Goal: Check status: Check status

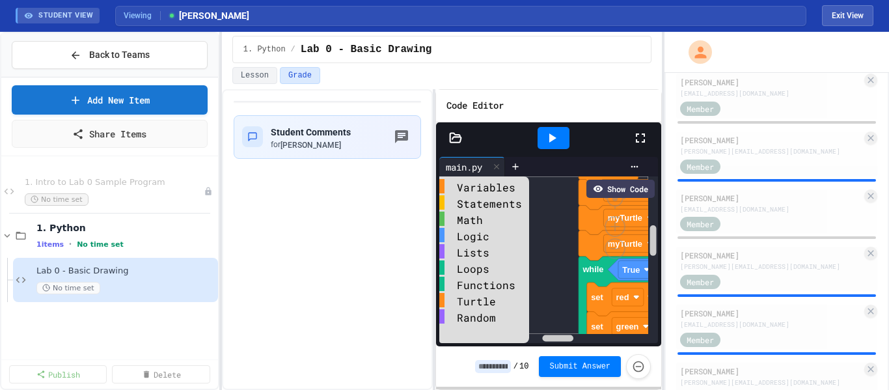
scroll to position [133, 0]
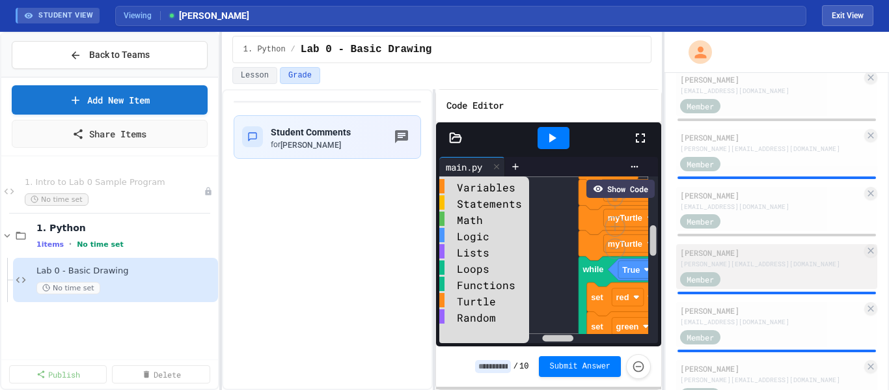
click at [713, 266] on div "[PERSON_NAME][EMAIL_ADDRESS][DOMAIN_NAME]" at bounding box center [771, 264] width 182 height 10
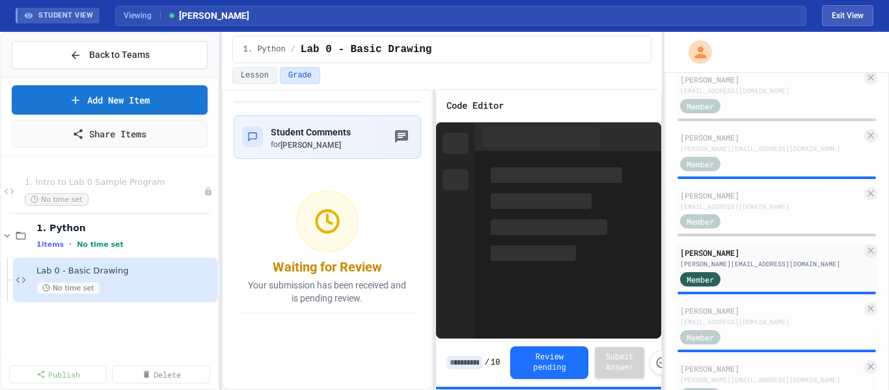
click at [639, 139] on div at bounding box center [568, 136] width 186 height 29
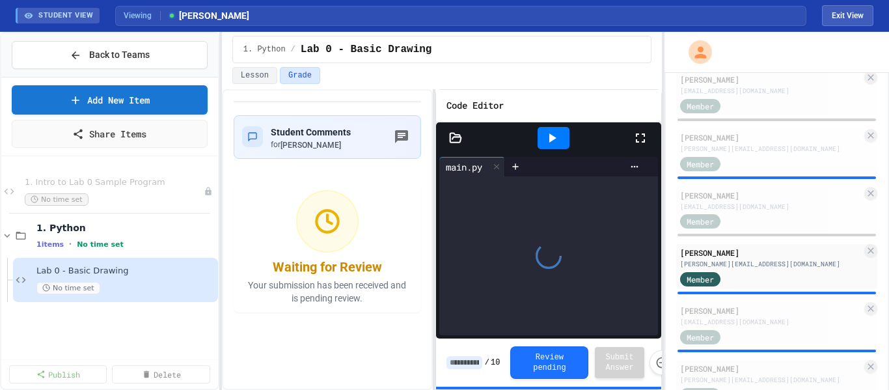
click at [639, 139] on icon at bounding box center [641, 138] width 16 height 16
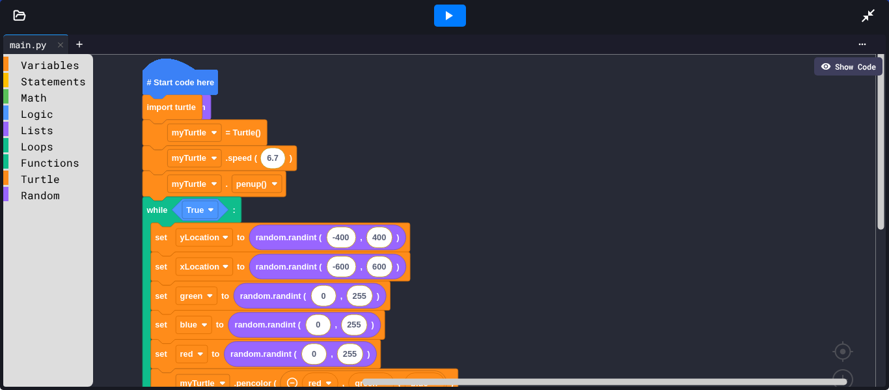
click at [641, 141] on div "Variables Statements Math Logic Lists Loops Functions Turtle Random import rand…" at bounding box center [444, 220] width 883 height 333
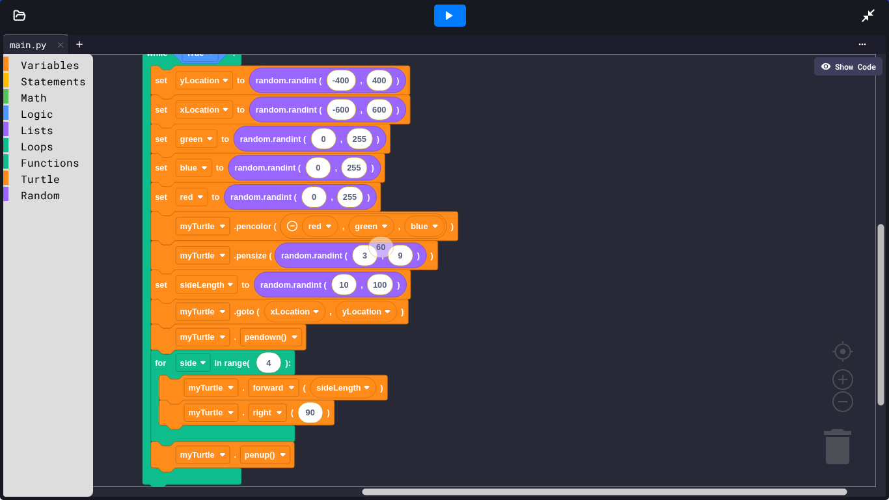
click at [864, 252] on div "Variables Statements Math Logic Lists Loops Functions Turtle Random import rand…" at bounding box center [444, 275] width 883 height 443
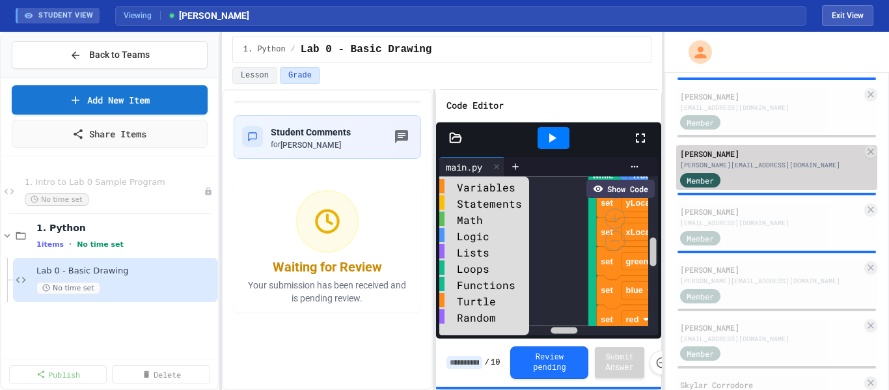
scroll to position [233, 0]
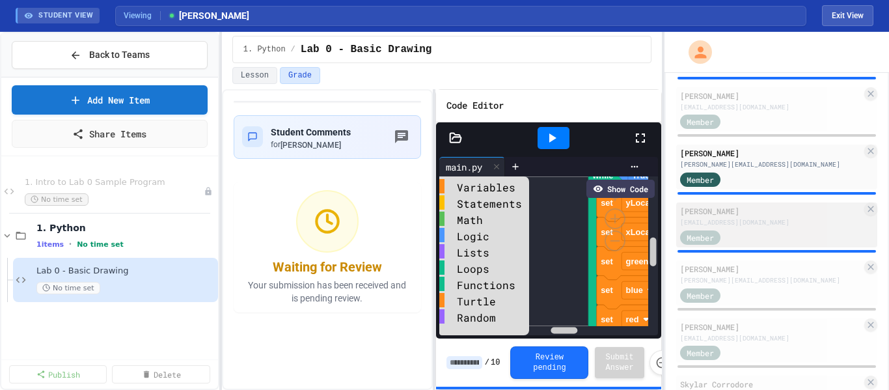
click at [738, 236] on div "Member" at bounding box center [712, 236] width 65 height 16
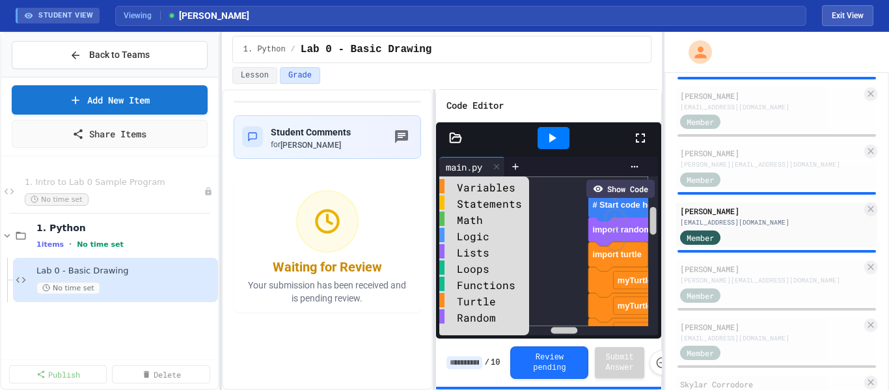
click at [640, 142] on icon at bounding box center [641, 138] width 16 height 16
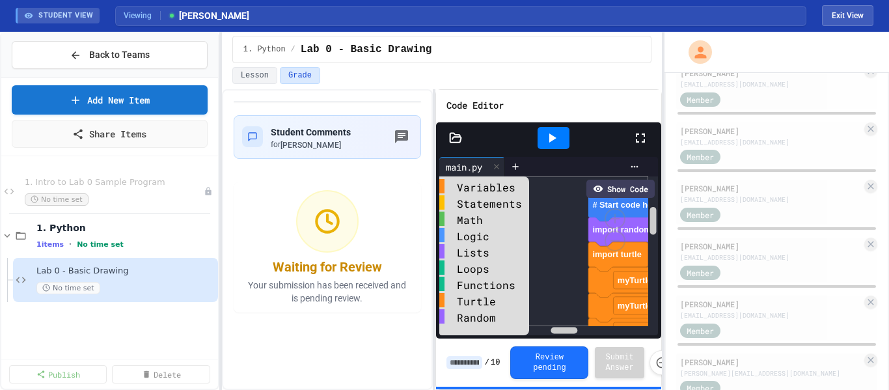
scroll to position [661, 0]
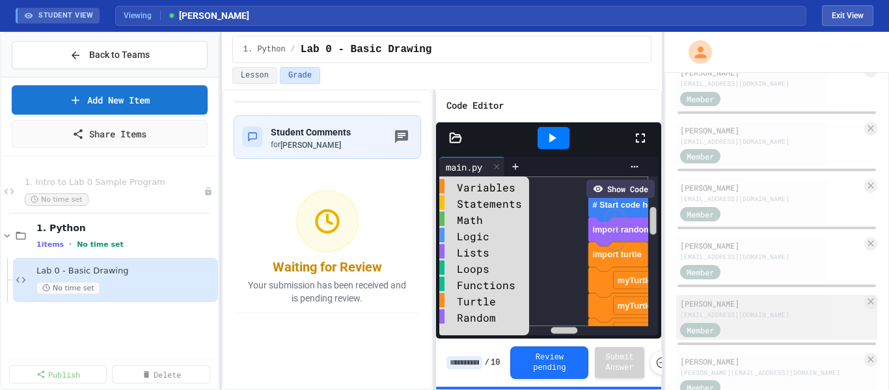
click at [751, 310] on div "[EMAIL_ADDRESS][DOMAIN_NAME]" at bounding box center [771, 315] width 182 height 10
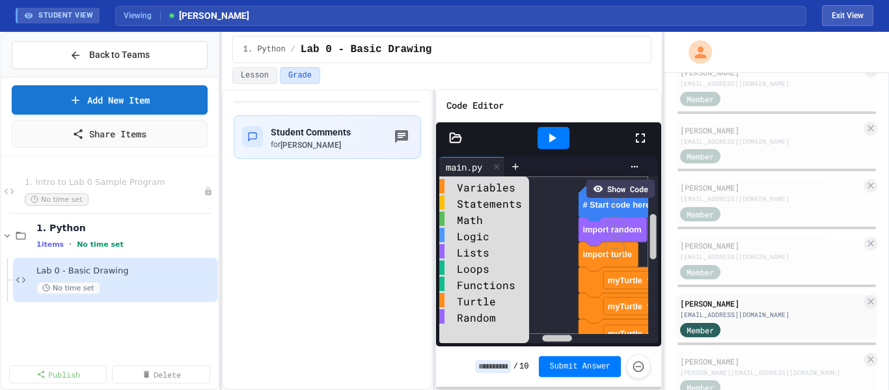
click at [640, 137] on icon at bounding box center [641, 138] width 16 height 16
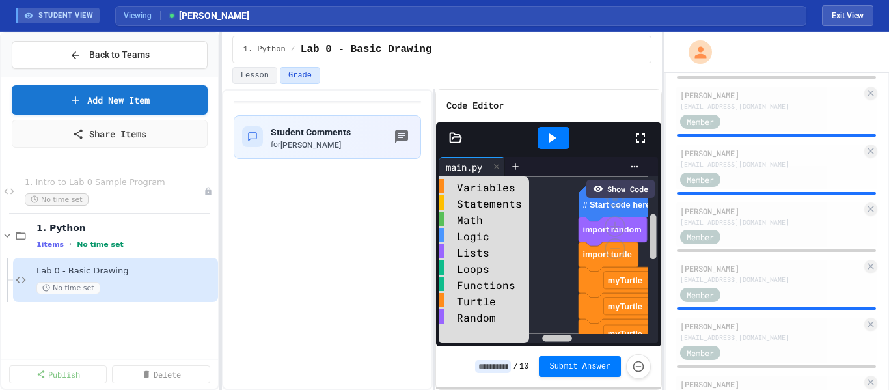
scroll to position [2041, 0]
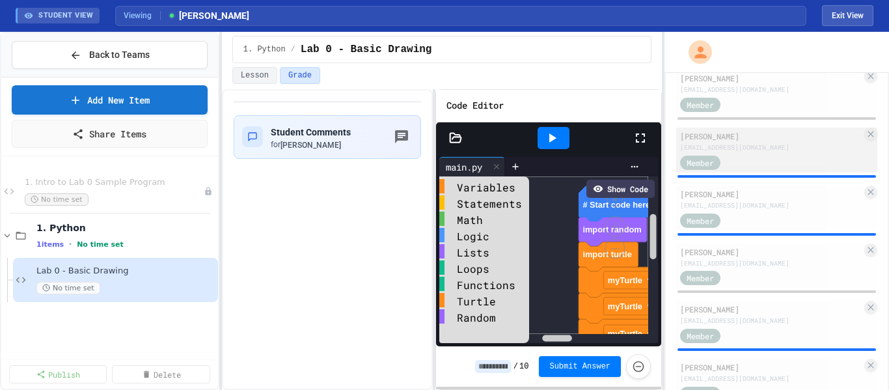
click at [743, 139] on div "[PERSON_NAME]" at bounding box center [771, 136] width 182 height 12
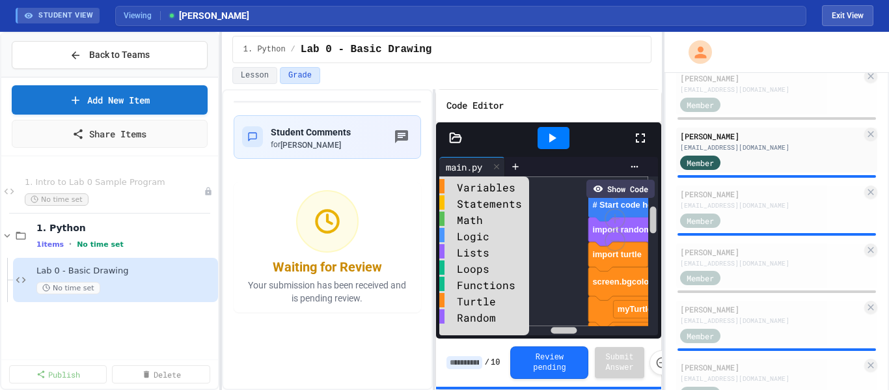
click at [643, 137] on icon at bounding box center [641, 138] width 16 height 16
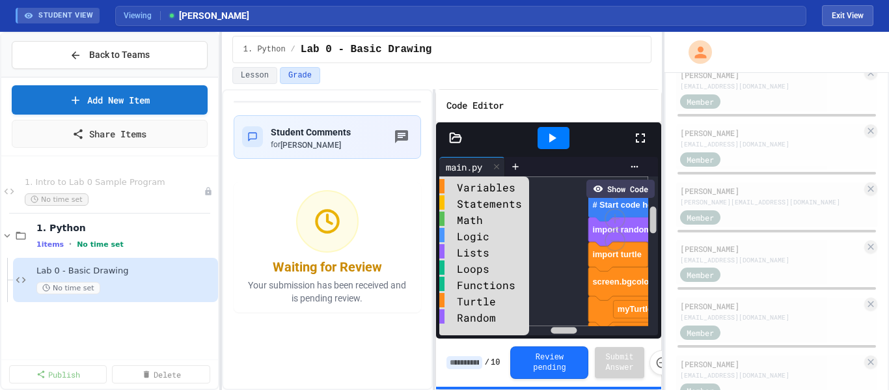
scroll to position [2508, 0]
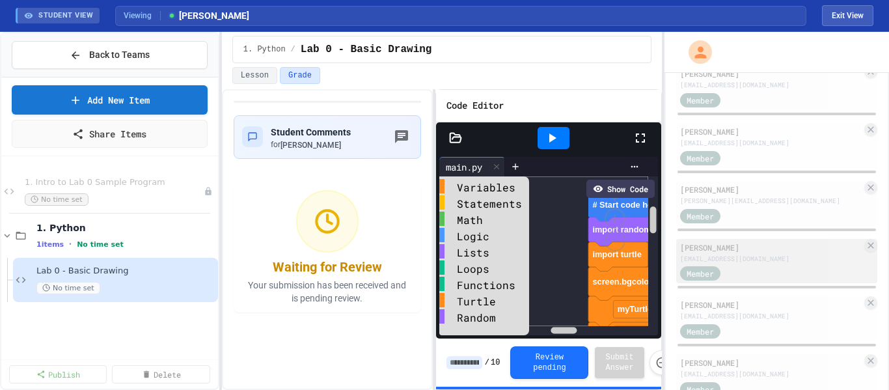
click at [760, 251] on div "[PERSON_NAME]" at bounding box center [771, 247] width 182 height 12
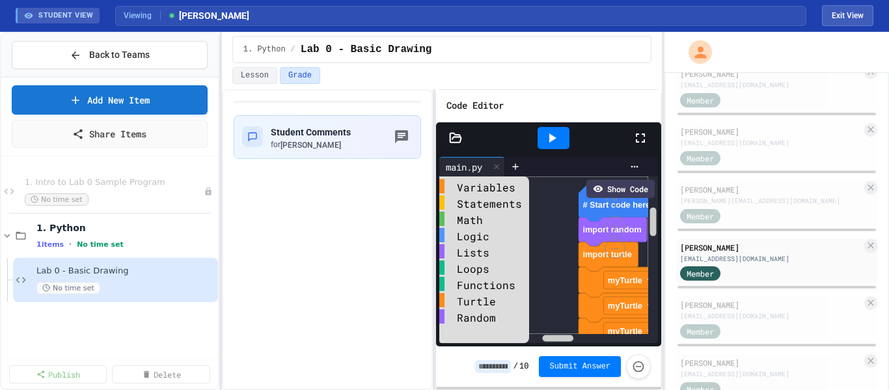
click at [643, 136] on icon at bounding box center [641, 138] width 16 height 16
drag, startPoint x: 645, startPoint y: 139, endPoint x: 645, endPoint y: 217, distance: 78.7
click at [645, 139] on icon at bounding box center [641, 138] width 16 height 16
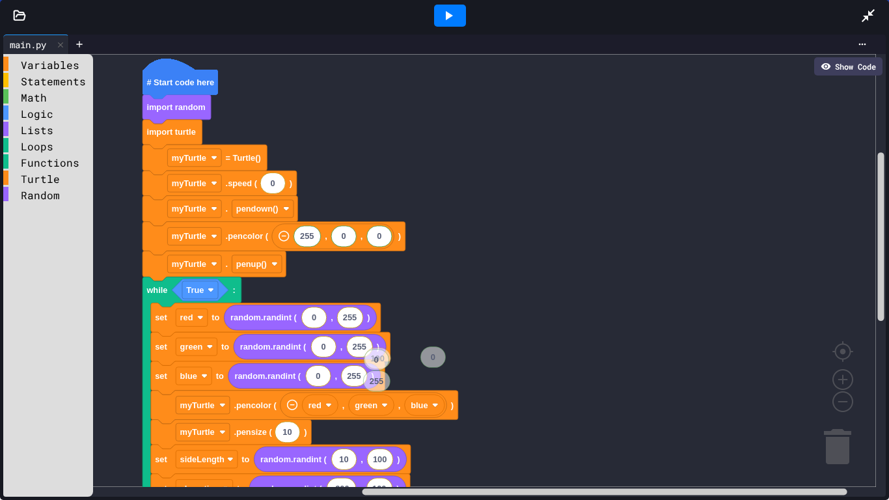
click at [447, 15] on icon at bounding box center [449, 15] width 7 height 9
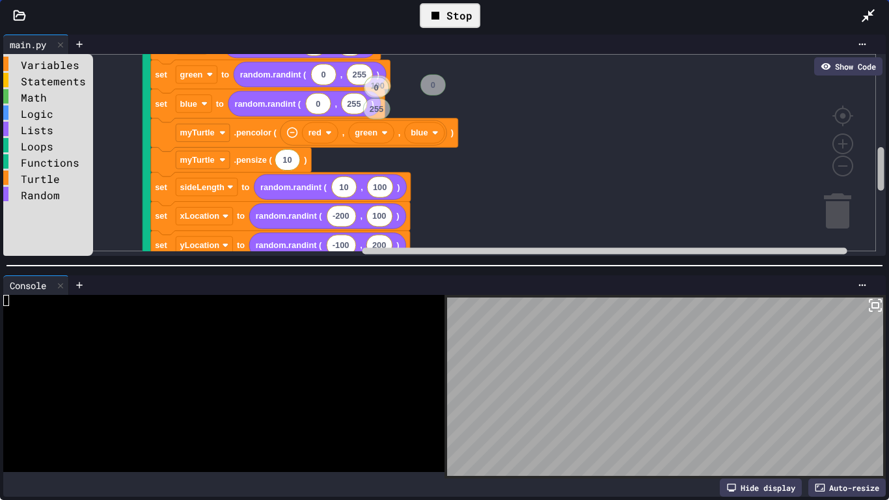
click at [878, 163] on div "main.py Show Code Variables Statements Math Logic Lists Loops Functions Turtle …" at bounding box center [444, 145] width 889 height 228
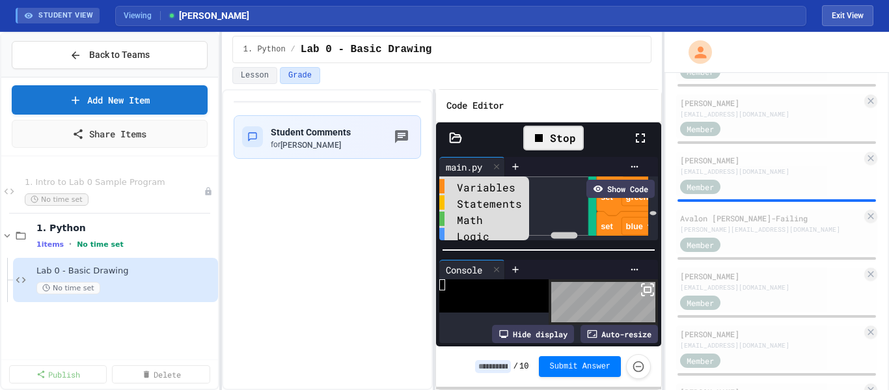
scroll to position [1669, 0]
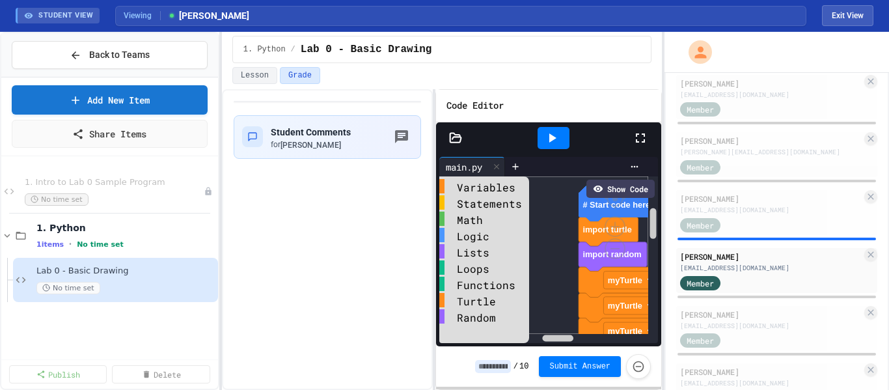
scroll to position [1359, 0]
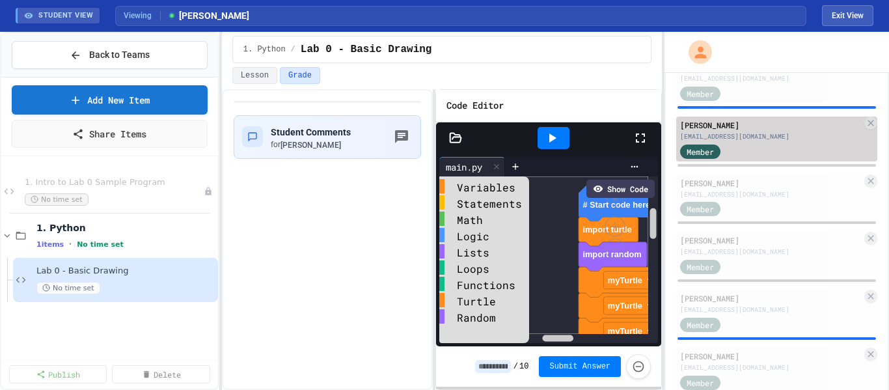
click at [752, 128] on div "[PERSON_NAME]" at bounding box center [771, 125] width 182 height 12
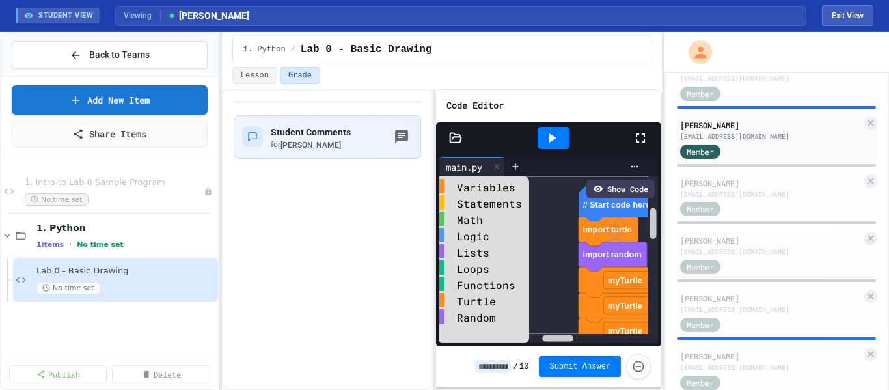
click at [638, 135] on icon at bounding box center [641, 138] width 16 height 16
